Goal: Transaction & Acquisition: Purchase product/service

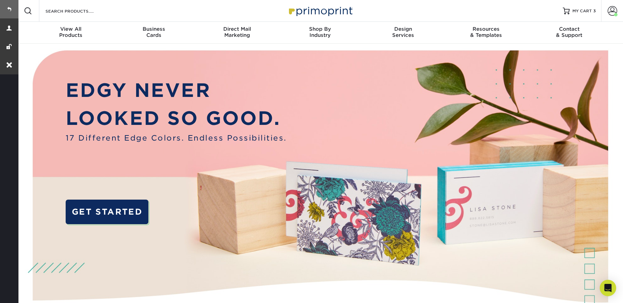
click at [10, 9] on link at bounding box center [9, 9] width 18 height 18
click at [590, 9] on span "MY CART" at bounding box center [581, 11] width 19 height 6
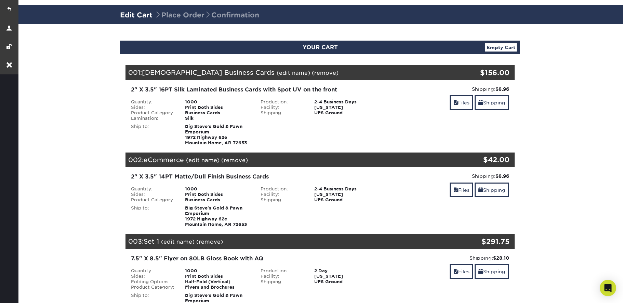
scroll to position [47, 0]
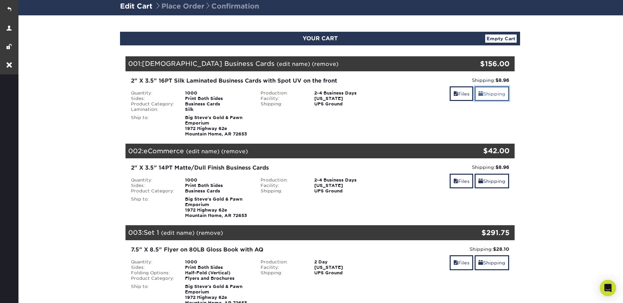
click at [493, 93] on link "Shipping" at bounding box center [491, 93] width 35 height 15
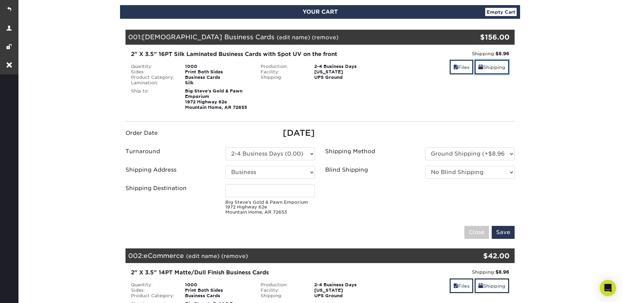
scroll to position [75, 0]
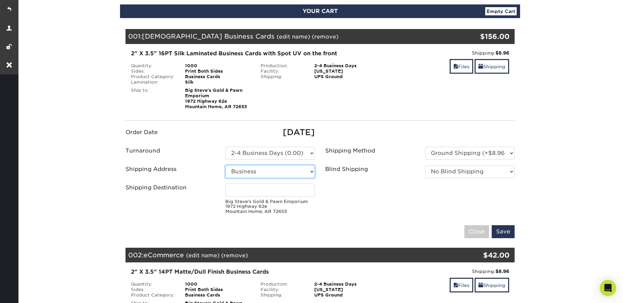
click at [268, 167] on select "Select One Business + Add New Address" at bounding box center [270, 171] width 90 height 13
click at [299, 153] on select "Please Select 2-4 Business Days (0.00)" at bounding box center [270, 153] width 90 height 13
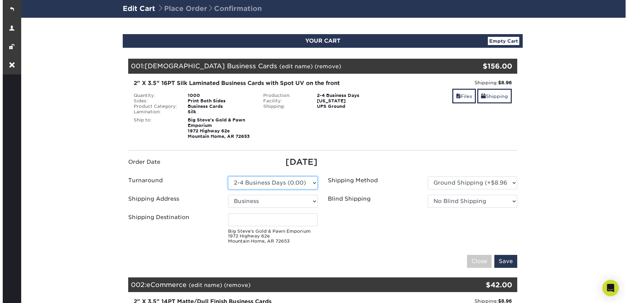
scroll to position [70, 0]
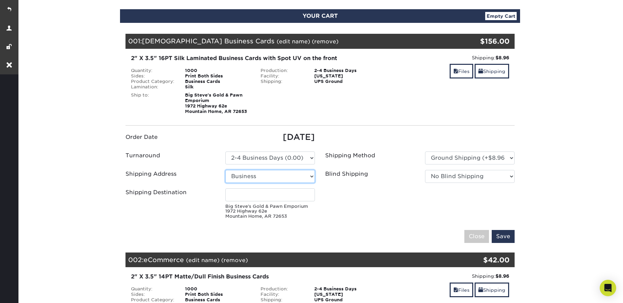
click at [276, 173] on select "Select One Business + Add New Address" at bounding box center [270, 176] width 90 height 13
select select "newaddress"
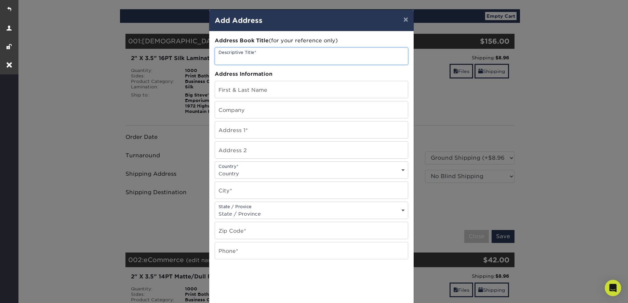
click at [254, 53] on input "text" at bounding box center [311, 56] width 193 height 17
paste input "1013 Bennett Drive"
type input "1013 Bennett Drive"
click at [245, 112] on input "text" at bounding box center [311, 109] width 193 height 17
type input "Big Steve's Gold & Pawn Emporium"
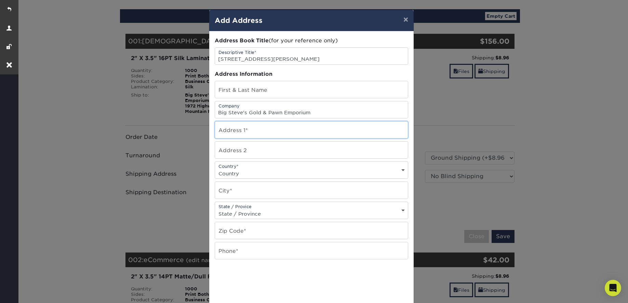
click at [227, 129] on input "text" at bounding box center [311, 130] width 193 height 17
paste input "1013 Bennett Drive"
type input "1013 Bennett Drive"
click at [255, 174] on select "Country United States Canada ----------------------------- Afghanistan Albania …" at bounding box center [311, 174] width 193 height 10
select select "US"
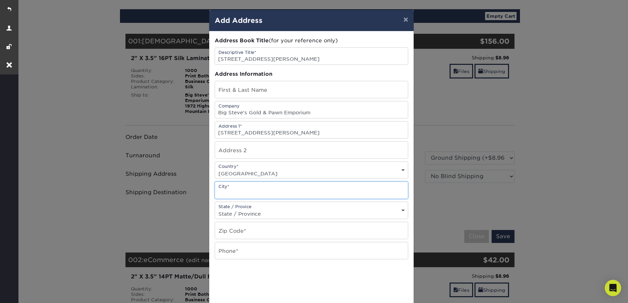
click at [246, 195] on input "text" at bounding box center [311, 190] width 193 height 17
type input "Harrison"
click at [259, 213] on select "State / Province Alabama Alaska Arizona Arkansas California Colorado Connecticu…" at bounding box center [311, 214] width 193 height 10
select select "AR"
click at [256, 230] on input "text" at bounding box center [311, 230] width 193 height 17
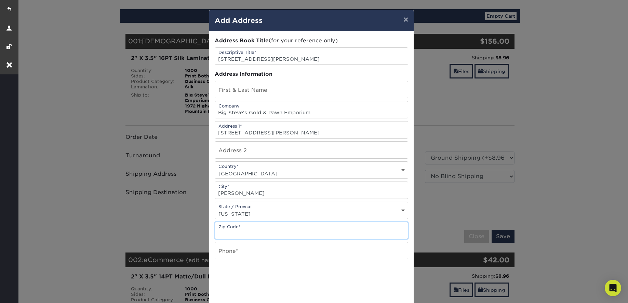
paste input "72601"
type input "72601"
click at [243, 252] on input "text" at bounding box center [311, 251] width 193 height 17
paste input "870-517-4024"
type input "870-517-4024"
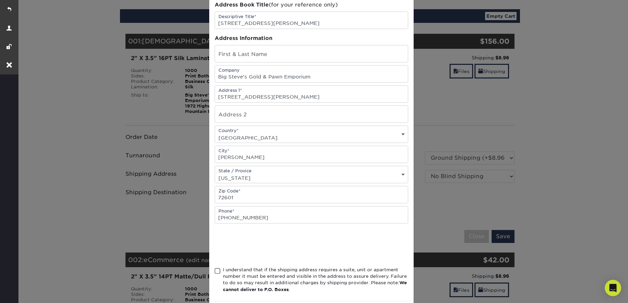
scroll to position [68, 0]
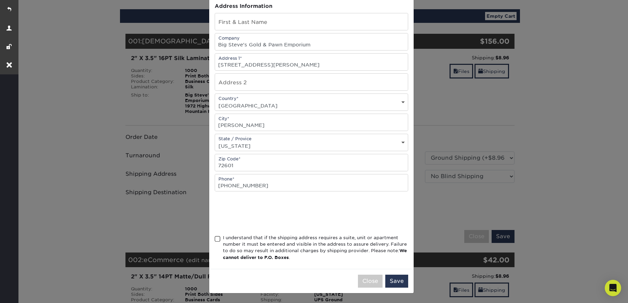
click at [215, 240] on span at bounding box center [218, 239] width 6 height 6
click at [0, 0] on input "I understand that if the shipping address requires a suite, unit or apartment n…" at bounding box center [0, 0] width 0 height 0
click at [393, 280] on button "Save" at bounding box center [396, 281] width 23 height 13
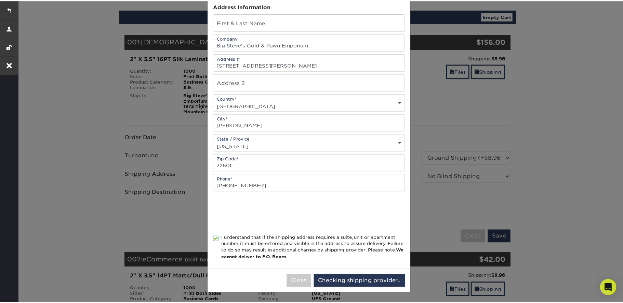
scroll to position [0, 0]
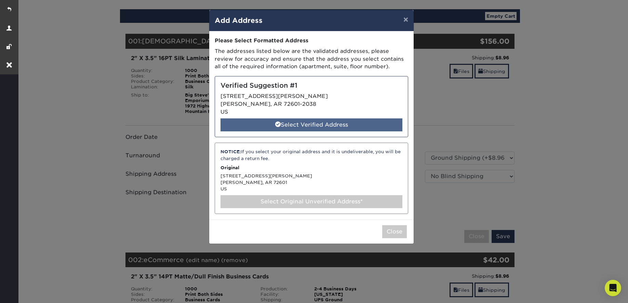
click at [319, 128] on div "Select Verified Address" at bounding box center [311, 125] width 182 height 13
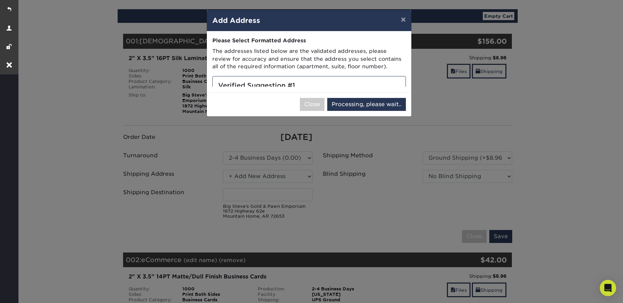
select select "284925"
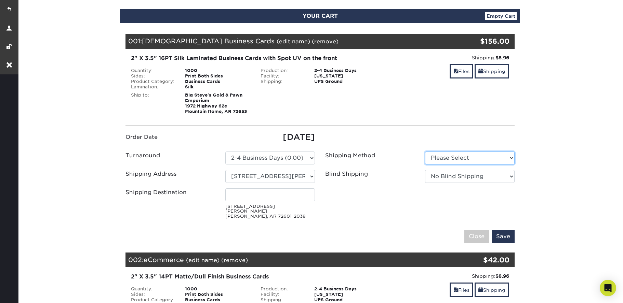
click at [463, 157] on select "Please Select Ground Shipping (+$8.96) 3 Day Shipping Service (+$25.01)" at bounding box center [470, 158] width 90 height 13
select select "03"
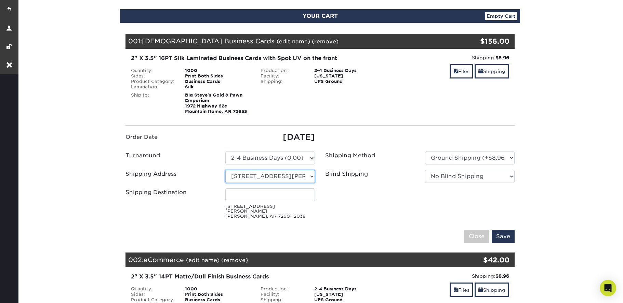
click at [294, 177] on select "Select One Business 1013 Bennett Drive + Add New Address" at bounding box center [270, 176] width 90 height 13
click at [306, 155] on select "Please Select 2-4 Business Days (0.00)" at bounding box center [270, 158] width 90 height 13
click at [502, 232] on input "Save" at bounding box center [502, 236] width 23 height 13
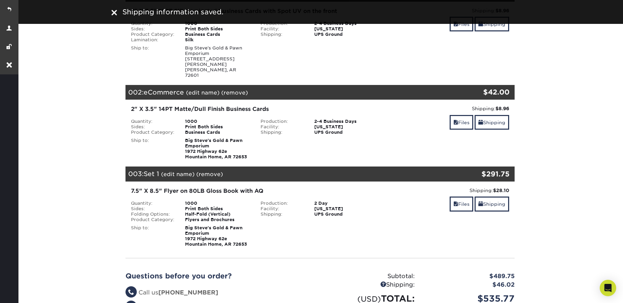
scroll to position [120, 0]
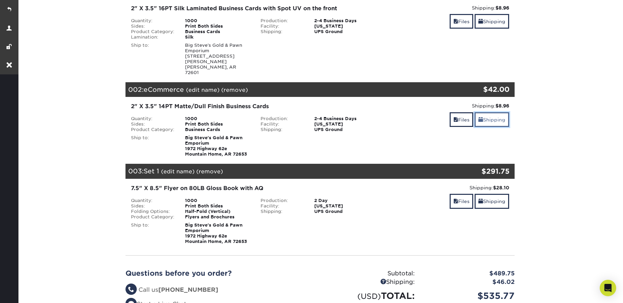
click at [487, 112] on link "Shipping" at bounding box center [491, 119] width 35 height 15
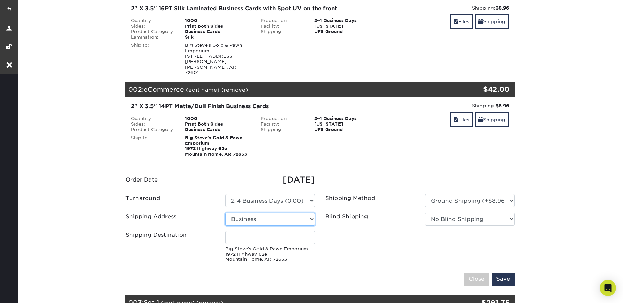
click at [255, 213] on select "Select One Business + Add New Address" at bounding box center [270, 219] width 90 height 13
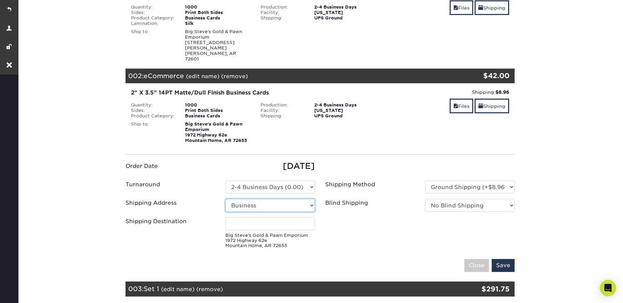
scroll to position [134, 0]
click at [284, 199] on select "Select One Business + Add New Address" at bounding box center [270, 205] width 90 height 13
click at [269, 199] on select "Select One Business + Add New Address" at bounding box center [270, 205] width 90 height 13
select select "51394"
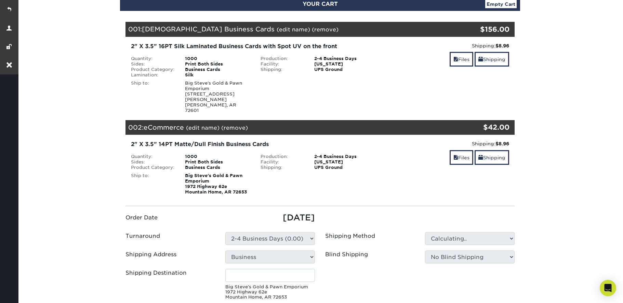
scroll to position [87, 0]
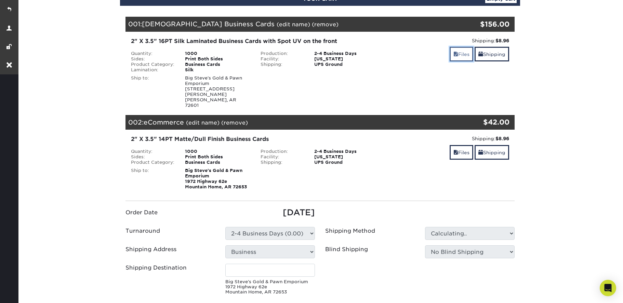
click at [459, 53] on link "Files" at bounding box center [461, 54] width 24 height 15
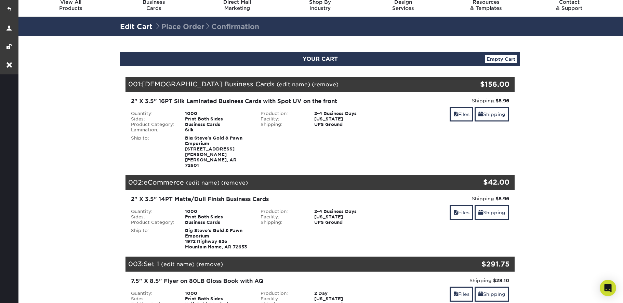
scroll to position [67, 0]
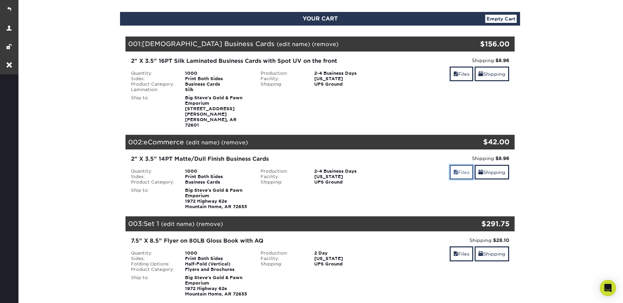
click at [453, 170] on span at bounding box center [455, 172] width 5 height 5
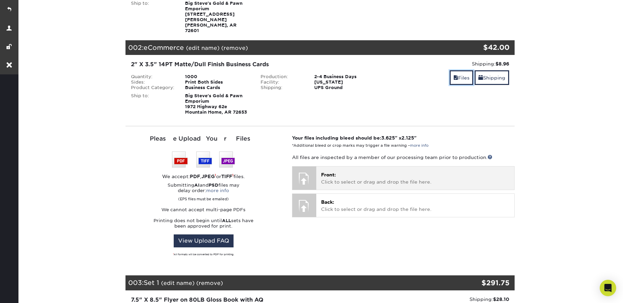
scroll to position [148, 0]
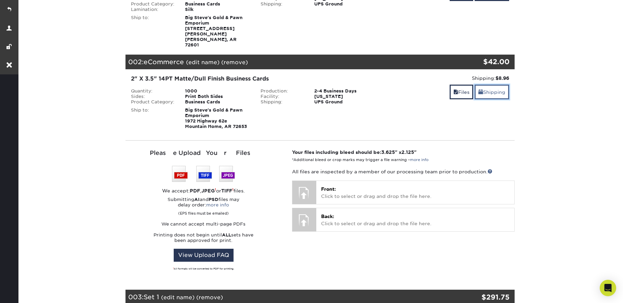
click at [494, 85] on link "Shipping" at bounding box center [491, 92] width 35 height 15
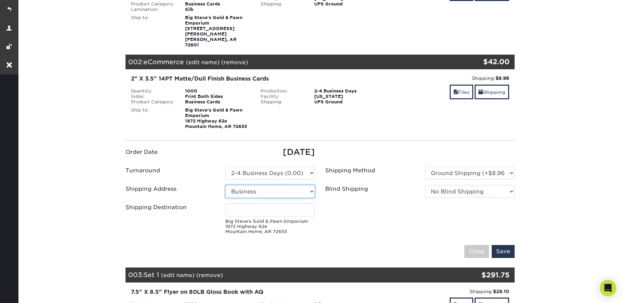
click at [263, 185] on select "Select One 1013 Bennett Drive Business + Add New Address" at bounding box center [270, 191] width 90 height 13
select select "284925"
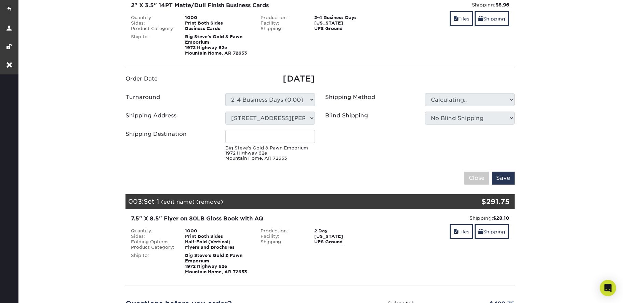
scroll to position [149, 0]
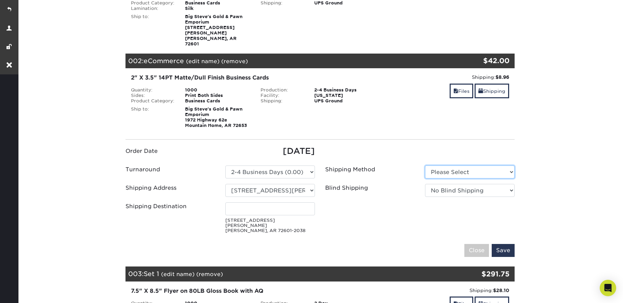
click at [448, 166] on select "Please Select Ground Shipping (+$8.96) 3 Day Shipping Service (+$25.01)" at bounding box center [470, 172] width 90 height 13
select select "03"
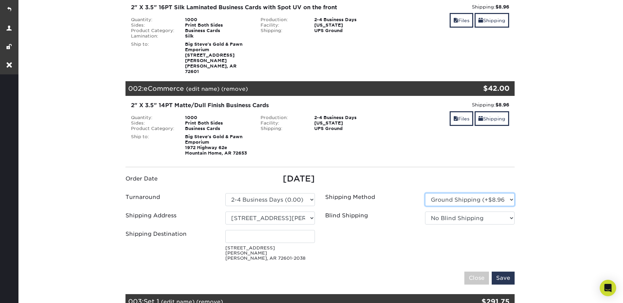
scroll to position [129, 0]
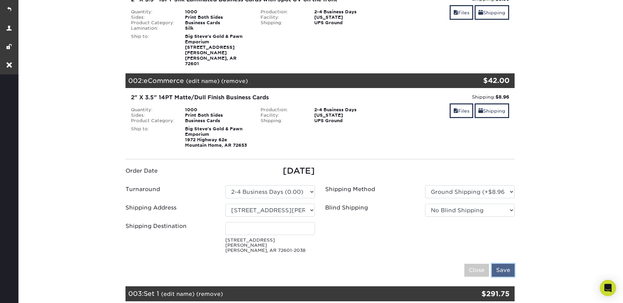
click at [502, 264] on input "Save" at bounding box center [502, 270] width 23 height 13
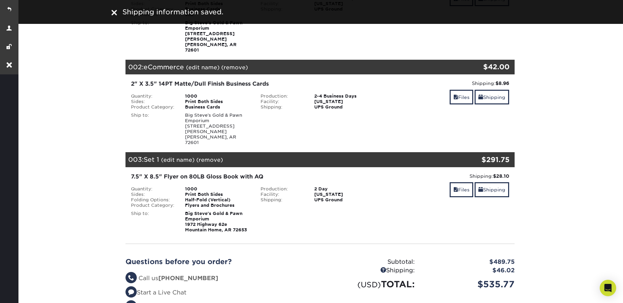
scroll to position [143, 0]
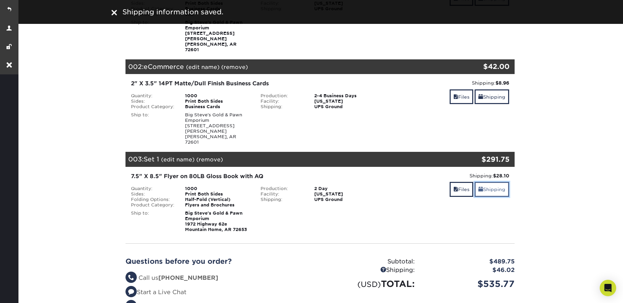
click at [487, 182] on link "Shipping" at bounding box center [491, 189] width 35 height 15
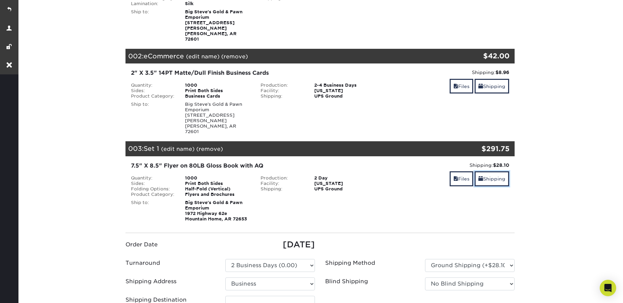
scroll to position [158, 0]
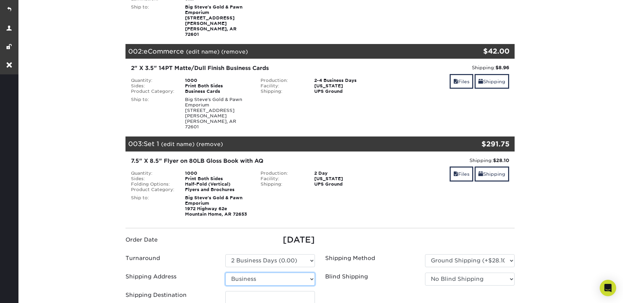
click at [277, 273] on select "Select One 1013 Bennett Drive Business + Add New Address" at bounding box center [270, 279] width 90 height 13
select select "284925"
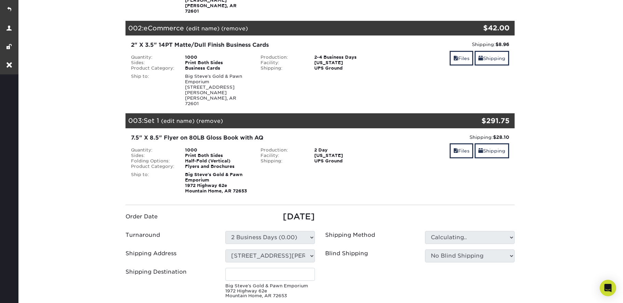
scroll to position [220, 0]
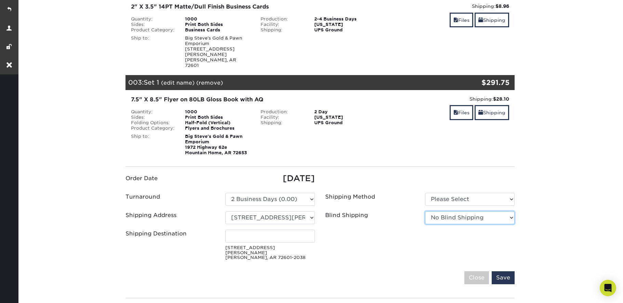
click at [465, 212] on select "No Blind Shipping 1013 Bennett Drive Business + Add New Address" at bounding box center [470, 218] width 90 height 13
click at [463, 212] on select "No Blind Shipping 1013 Bennett Drive Business + Add New Address" at bounding box center [470, 218] width 90 height 13
click at [455, 193] on select "Please Select Ground Shipping (+$39.13) 3 Day Shipping Service (+$64.59)" at bounding box center [470, 199] width 90 height 13
select select "03"
click at [338, 212] on div "Blind Shipping" at bounding box center [370, 218] width 100 height 13
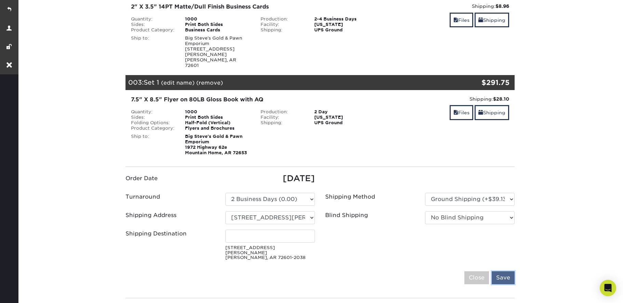
click at [504, 272] on input "Save" at bounding box center [502, 278] width 23 height 13
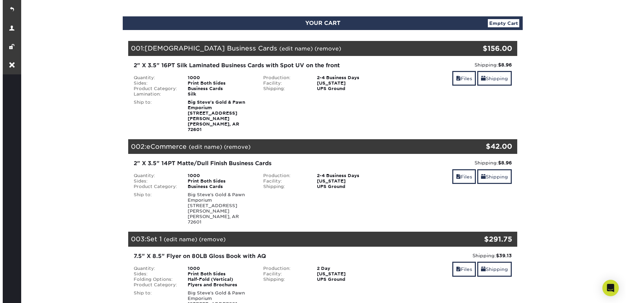
scroll to position [72, 0]
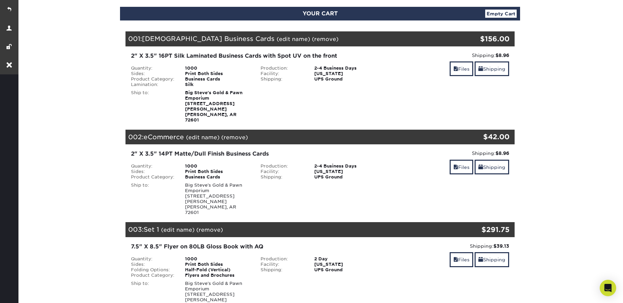
click at [170, 227] on link "(edit name)" at bounding box center [177, 230] width 33 height 6
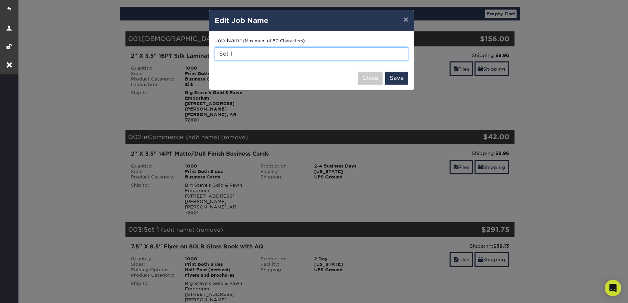
click at [249, 53] on input "Set 1" at bounding box center [311, 53] width 193 height 13
click at [220, 51] on input "Brochure" at bounding box center [311, 53] width 193 height 13
type input "Half-Fold Brochure"
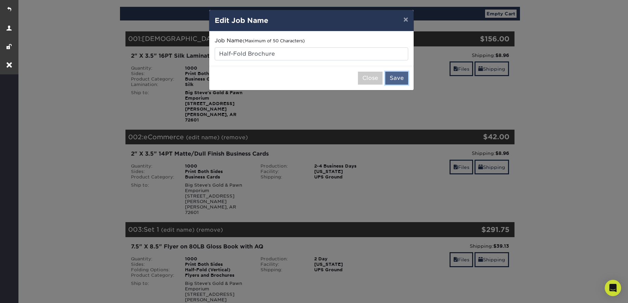
click at [394, 75] on button "Save" at bounding box center [396, 78] width 23 height 13
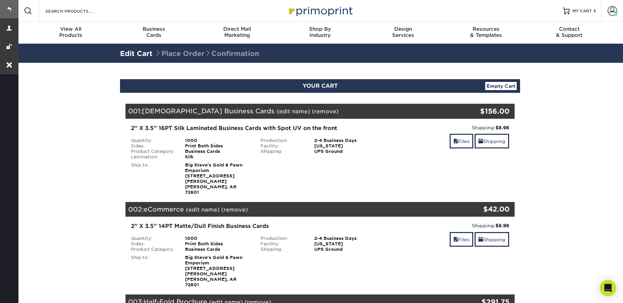
click at [11, 9] on link at bounding box center [9, 9] width 18 height 18
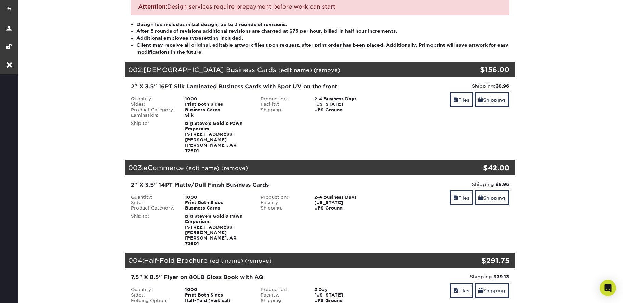
scroll to position [153, 0]
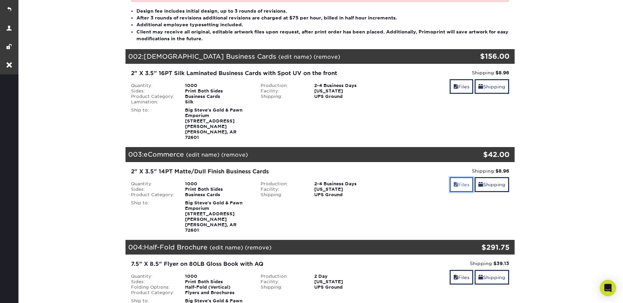
click at [458, 177] on link "Files" at bounding box center [461, 184] width 24 height 15
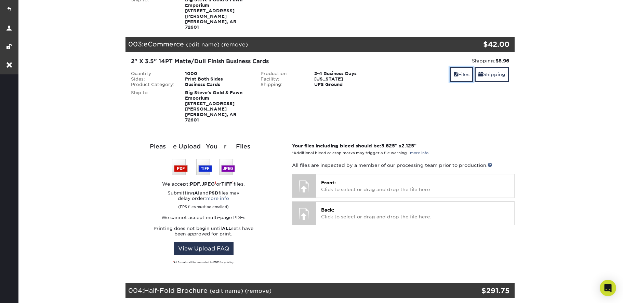
scroll to position [327, 0]
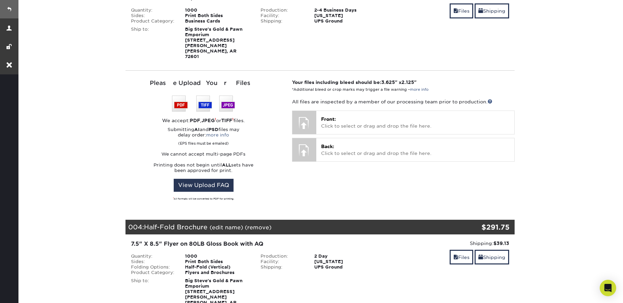
click at [6, 9] on link at bounding box center [9, 9] width 18 height 18
